Goal: Navigation & Orientation: Understand site structure

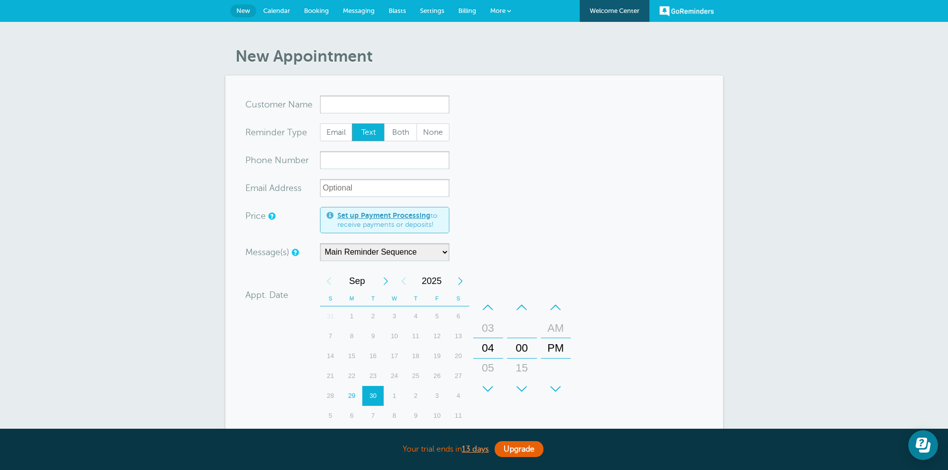
click at [499, 15] on link "More" at bounding box center [500, 11] width 35 height 22
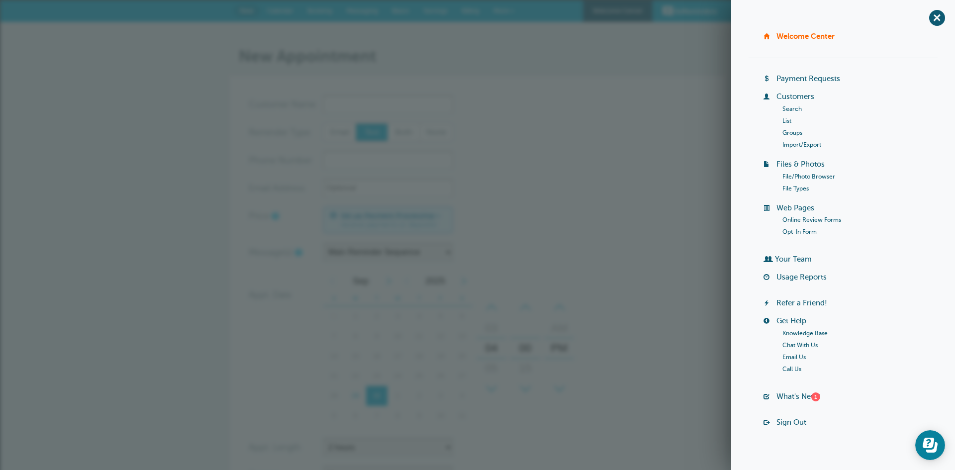
click at [616, 99] on form "You are creating a new customer. To use an existing customer select one from th…" at bounding box center [478, 342] width 458 height 492
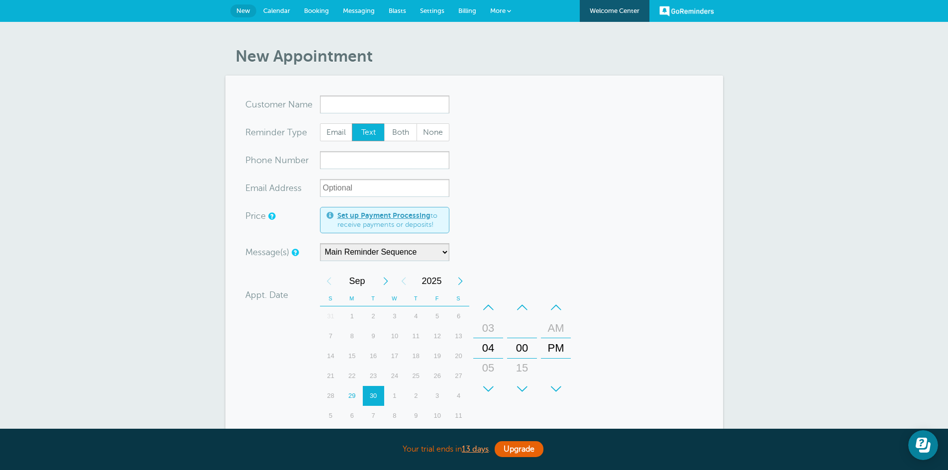
click at [679, 15] on link "GoReminders" at bounding box center [686, 11] width 55 height 22
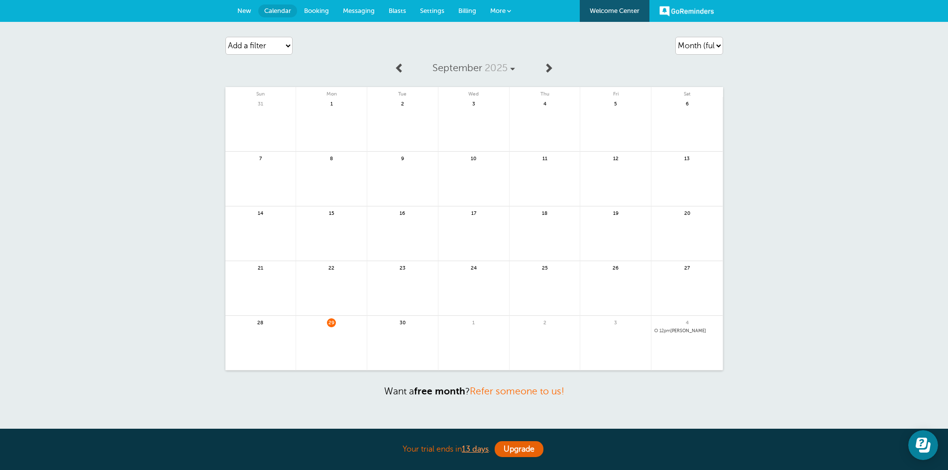
click at [603, 11] on link "Welcome Center" at bounding box center [615, 11] width 70 height 22
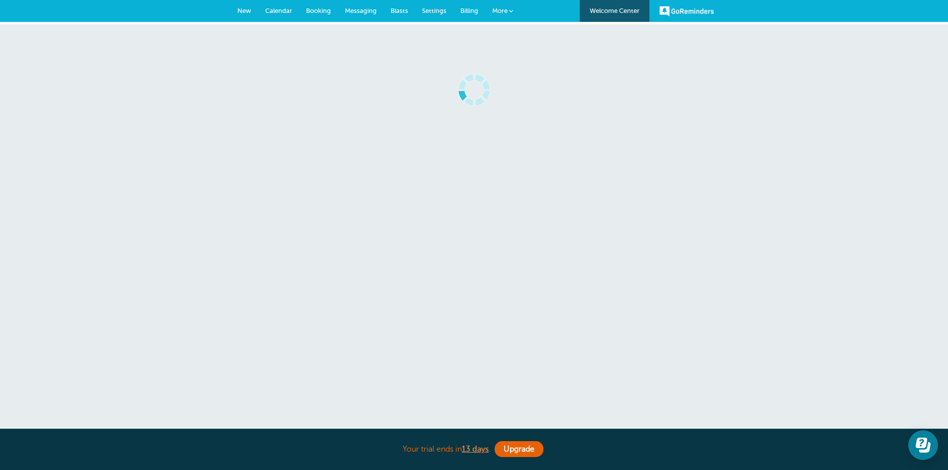
click at [498, 11] on span "More" at bounding box center [499, 10] width 15 height 7
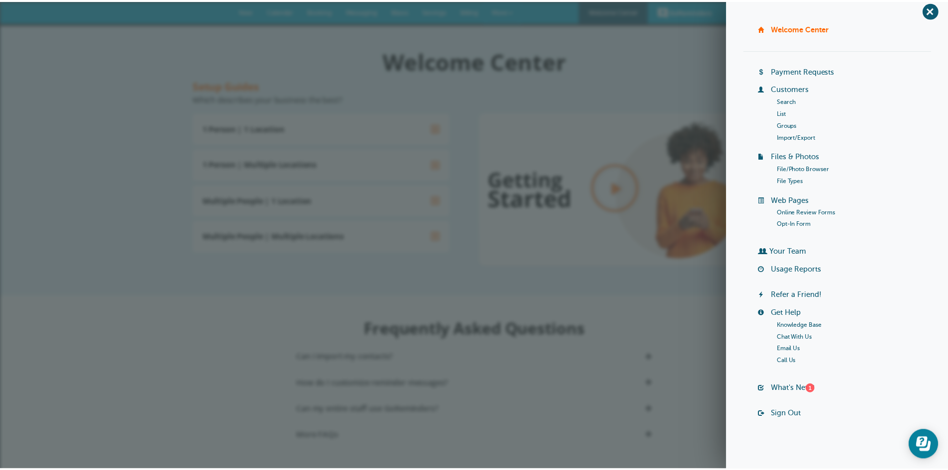
scroll to position [10, 0]
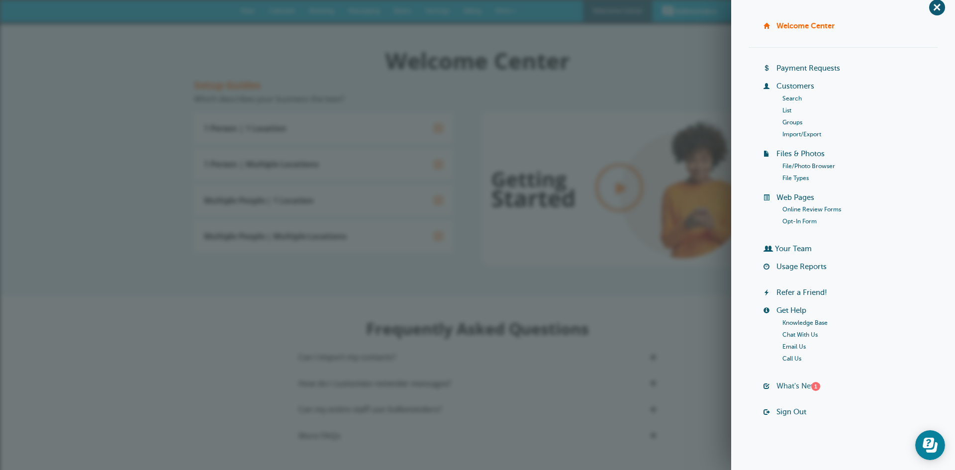
click at [783, 386] on link "What's New? 1" at bounding box center [799, 386] width 44 height 8
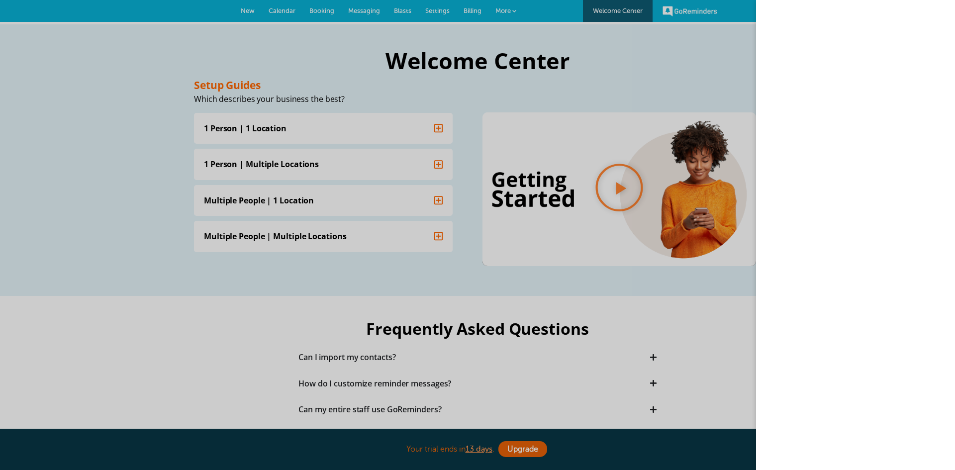
click at [619, 234] on div at bounding box center [477, 235] width 955 height 470
